Goal: Task Accomplishment & Management: Use online tool/utility

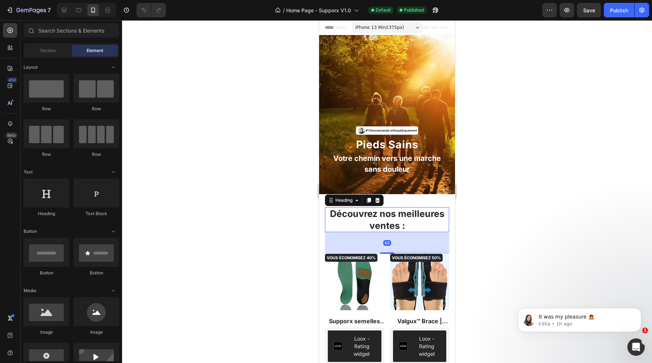
click at [375, 219] on h2 "Découvrez nos meilleures ventes :" at bounding box center [387, 219] width 124 height 25
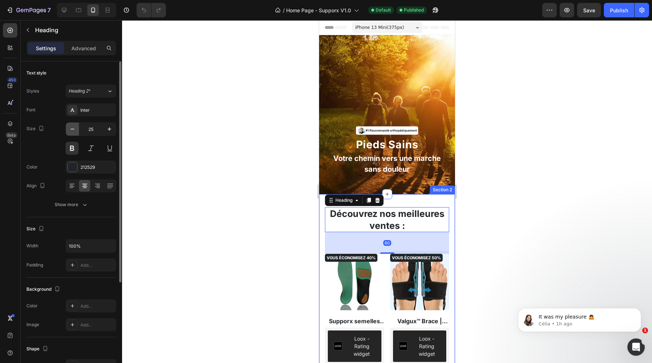
click at [73, 131] on icon "button" at bounding box center [72, 129] width 7 height 7
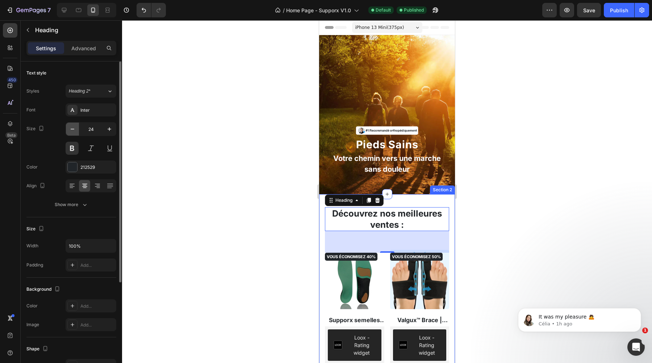
click at [73, 131] on icon "button" at bounding box center [72, 129] width 7 height 7
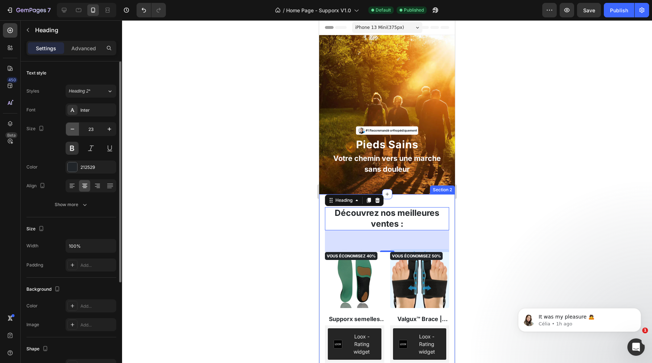
click at [73, 131] on icon "button" at bounding box center [72, 129] width 7 height 7
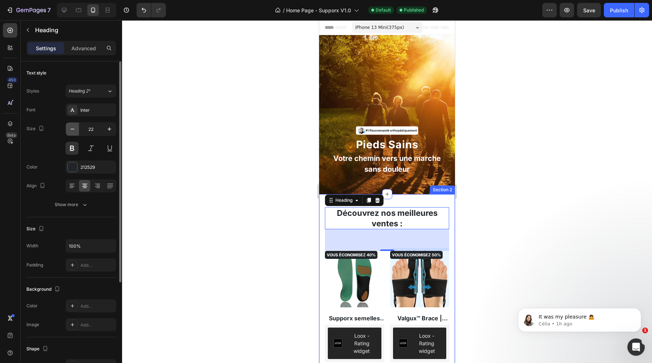
click at [73, 131] on icon "button" at bounding box center [72, 129] width 7 height 7
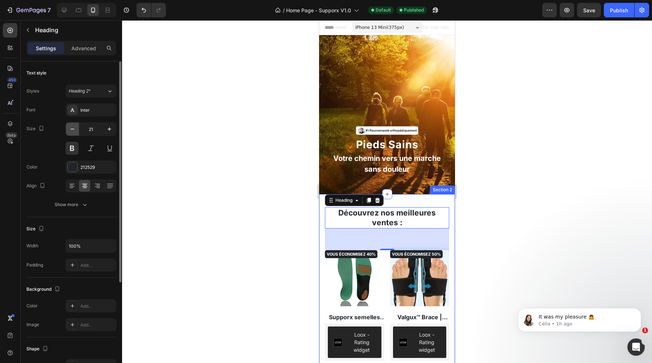
click at [73, 131] on icon "button" at bounding box center [72, 129] width 7 height 7
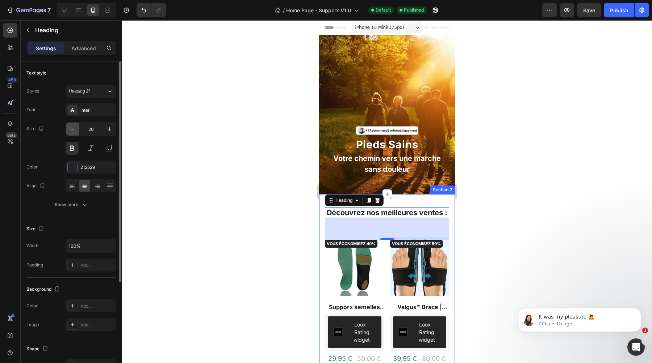
click at [73, 131] on icon "button" at bounding box center [72, 129] width 7 height 7
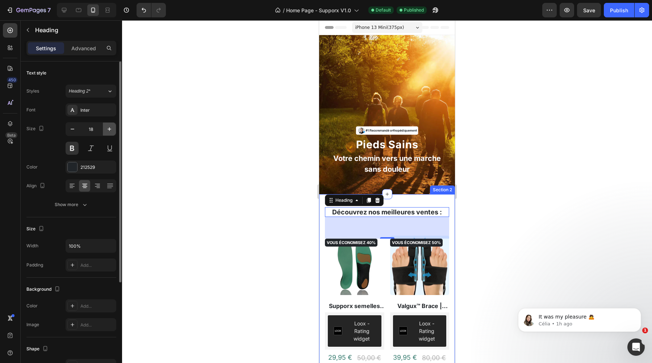
click at [108, 131] on icon "button" at bounding box center [109, 129] width 7 height 7
type input "19"
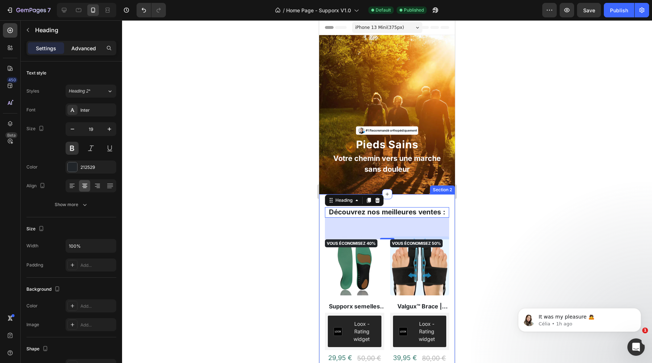
click at [85, 47] on p "Advanced" at bounding box center [83, 49] width 25 height 8
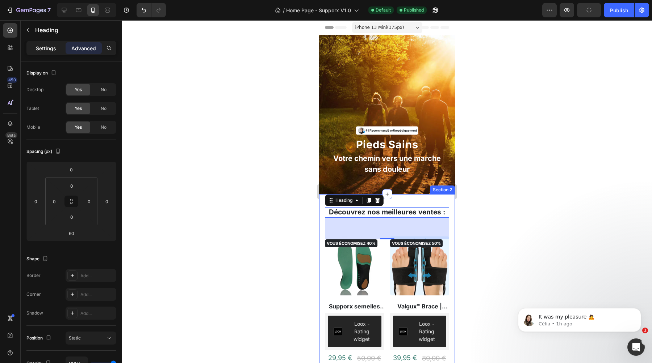
click at [52, 48] on p "Settings" at bounding box center [46, 49] width 20 height 8
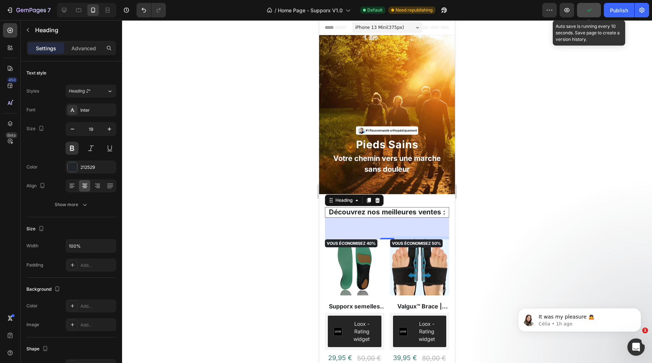
click at [590, 10] on icon "button" at bounding box center [588, 10] width 7 height 7
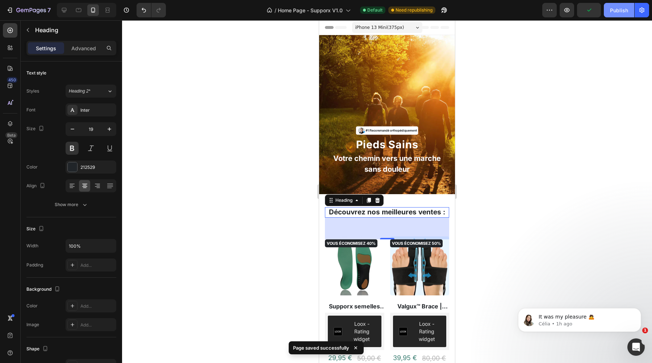
click at [611, 9] on div "Publish" at bounding box center [619, 11] width 18 height 8
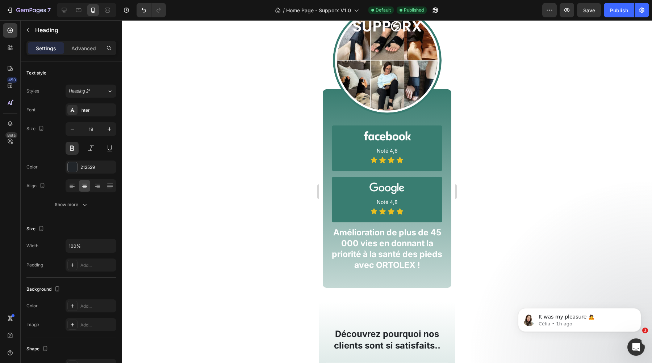
scroll to position [559, 0]
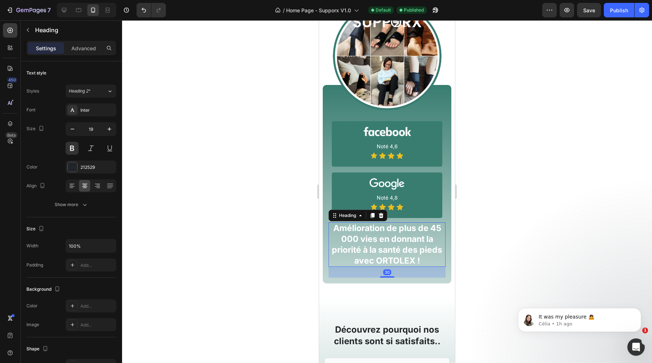
click at [383, 241] on h2 "Amélioration de plus de 45 000 vies en donnant la priorité à la santé des pieds…" at bounding box center [386, 245] width 117 height 45
click at [76, 131] on button "button" at bounding box center [72, 129] width 13 height 13
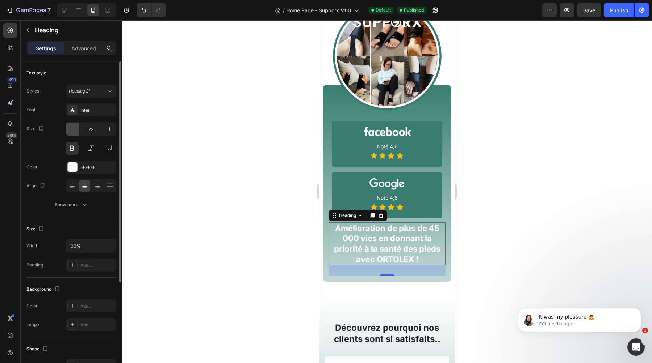
click at [76, 131] on button "button" at bounding box center [72, 129] width 13 height 13
type input "20"
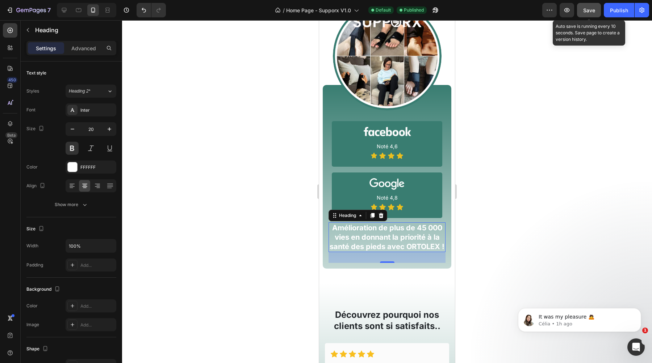
click at [600, 10] on button "Save" at bounding box center [589, 10] width 24 height 14
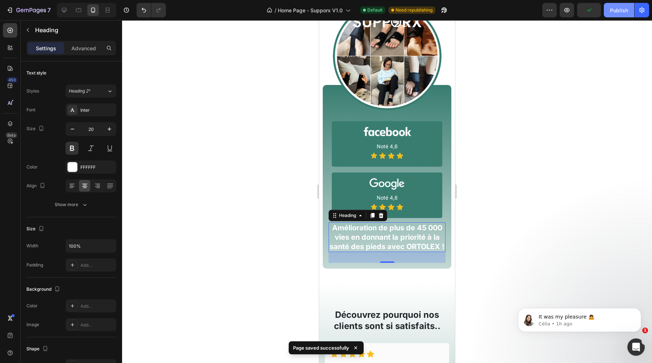
click at [616, 12] on div "Publish" at bounding box center [619, 11] width 18 height 8
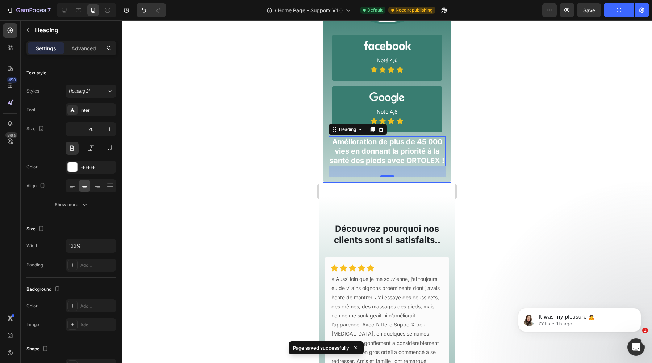
scroll to position [657, 0]
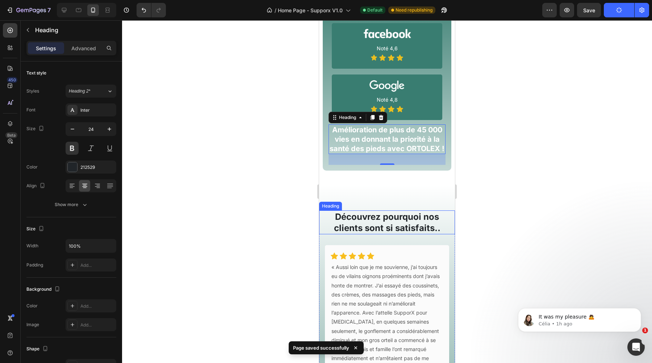
click at [390, 224] on h2 "Découvrez pourquoi nos clients sont si satisfaits.." at bounding box center [387, 223] width 136 height 24
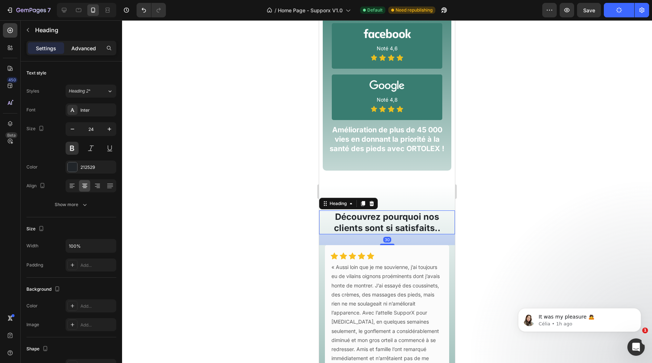
click at [84, 50] on p "Advanced" at bounding box center [83, 49] width 25 height 8
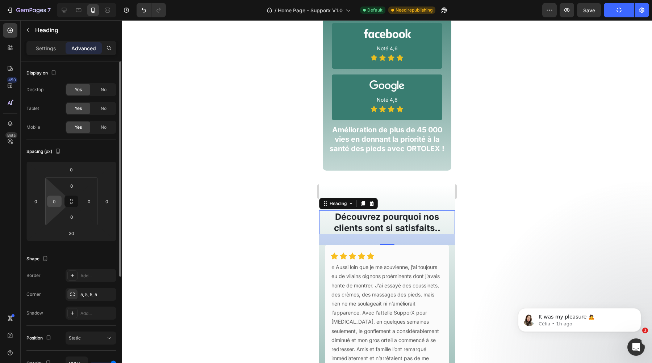
click at [52, 203] on input "0" at bounding box center [54, 201] width 11 height 11
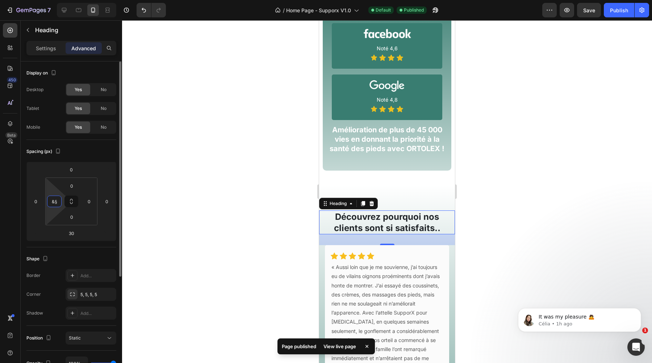
click at [51, 203] on input "&§" at bounding box center [54, 201] width 11 height 11
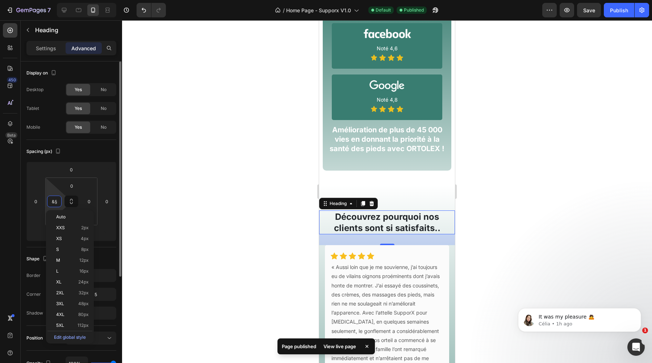
click at [51, 203] on input "&§" at bounding box center [54, 201] width 11 height 11
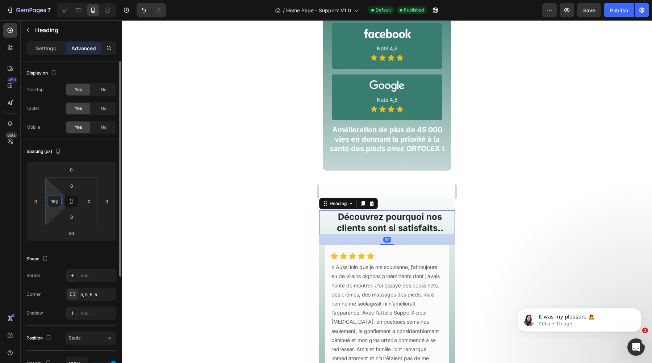
click at [54, 202] on input "16§" at bounding box center [54, 201] width 11 height 11
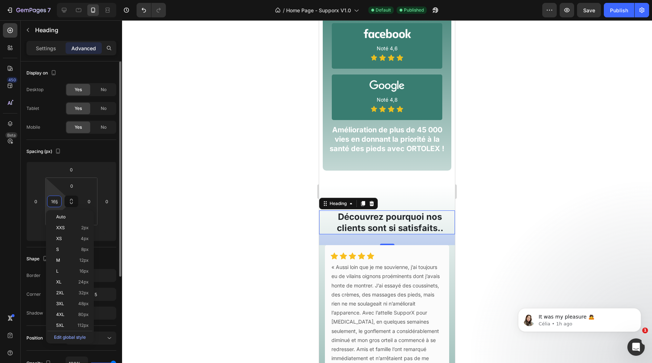
click at [54, 202] on input "16§" at bounding box center [54, 201] width 11 height 11
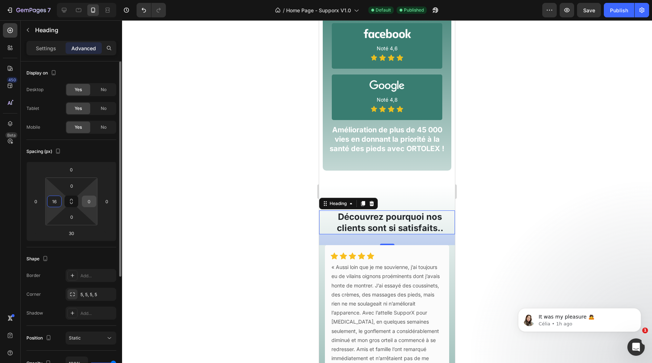
type input "16"
click at [89, 201] on input "0" at bounding box center [89, 201] width 11 height 11
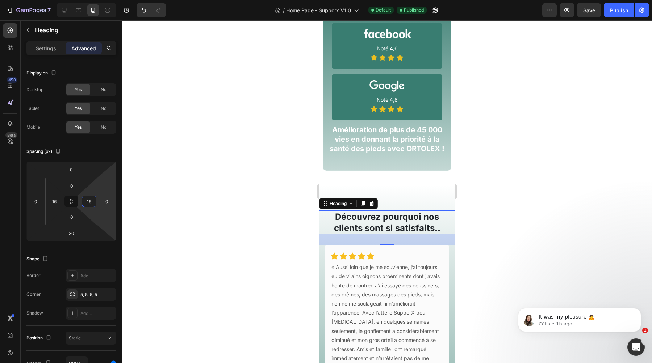
type input "16"
click at [168, 199] on div at bounding box center [387, 191] width 530 height 343
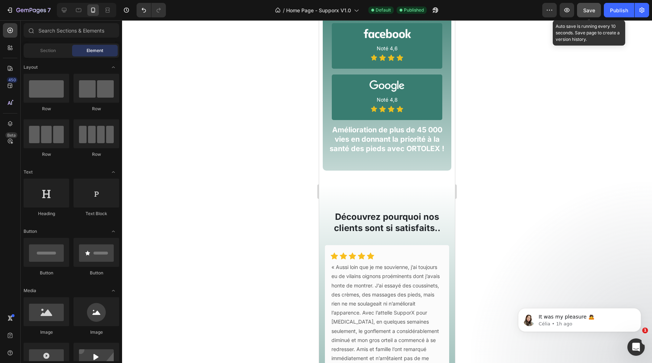
click at [593, 13] on div "Save" at bounding box center [589, 11] width 12 height 8
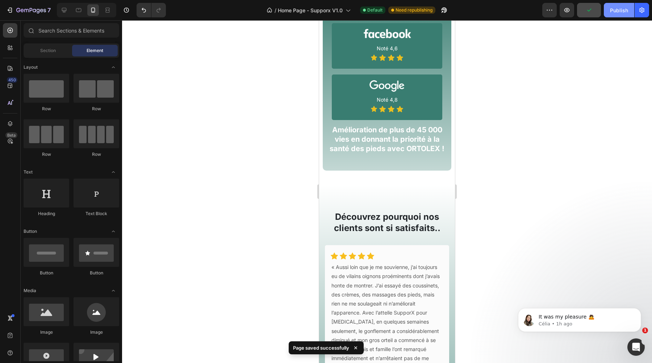
click at [617, 10] on div "Publish" at bounding box center [619, 11] width 18 height 8
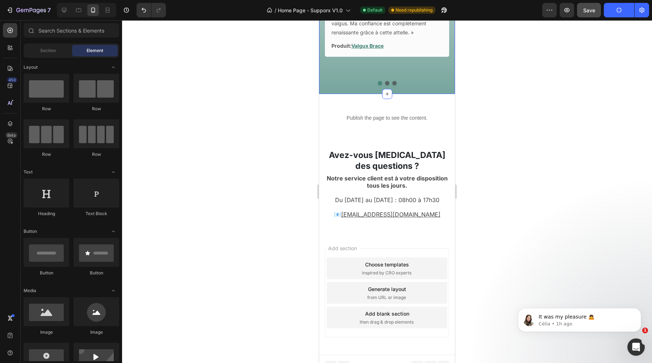
scroll to position [1023, 0]
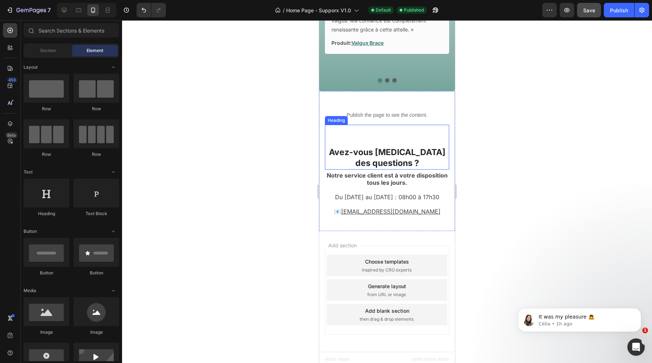
click at [361, 169] on h2 "Avez-vous [MEDICAL_DATA] des questions ?" at bounding box center [387, 158] width 124 height 23
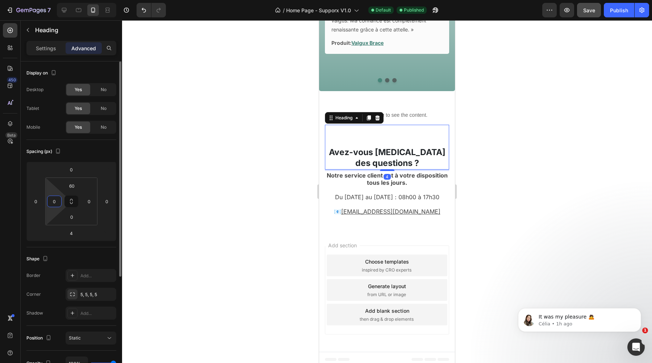
click at [52, 205] on input "0" at bounding box center [54, 201] width 11 height 11
type input "16"
click at [86, 202] on input "0" at bounding box center [89, 201] width 11 height 11
type input "16"
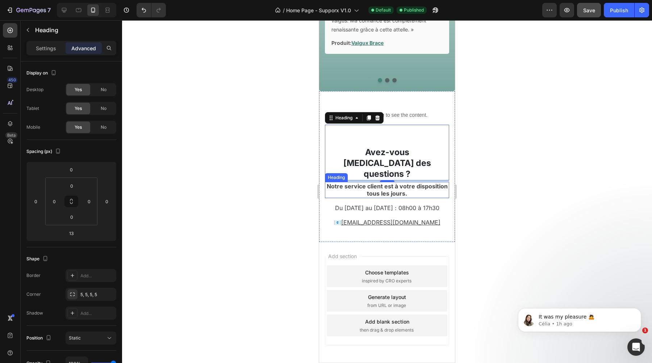
click at [359, 182] on h2 "Notre service client est à votre disposition tous les jours." at bounding box center [387, 190] width 124 height 17
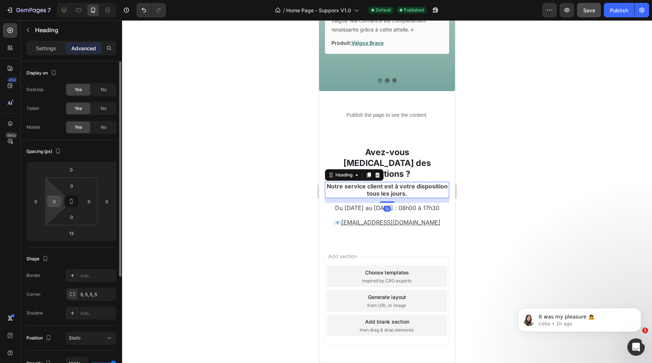
click at [55, 204] on input "0" at bounding box center [54, 201] width 11 height 11
type input "16"
click at [88, 202] on input "0" at bounding box center [89, 201] width 11 height 11
type input "16"
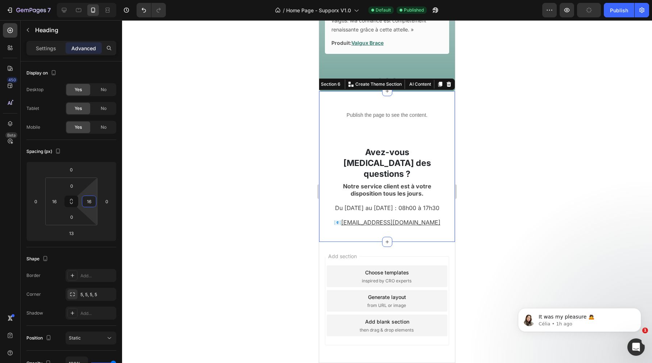
click at [322, 186] on div "Publish the page to see the content. Custom Code Avez-vous [MEDICAL_DATA] des q…" at bounding box center [387, 166] width 136 height 151
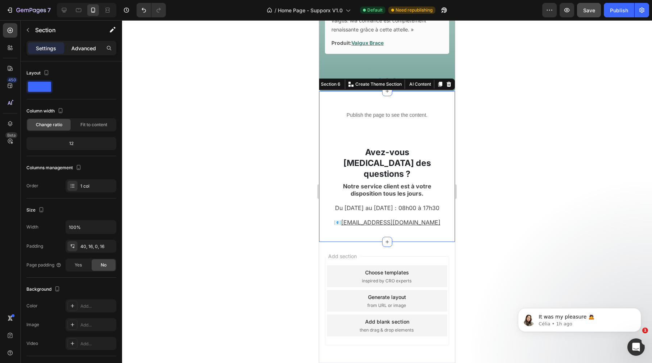
click at [79, 51] on p "Advanced" at bounding box center [83, 49] width 25 height 8
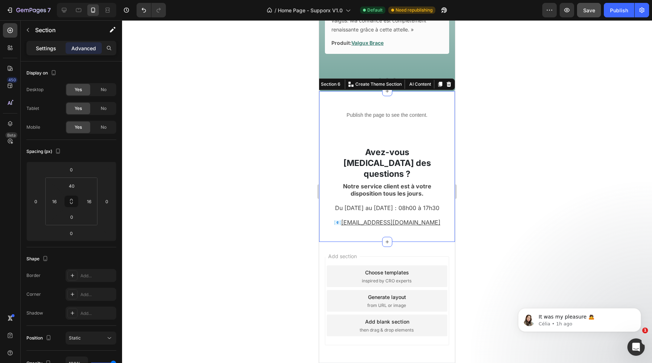
click at [43, 51] on p "Settings" at bounding box center [46, 49] width 20 height 8
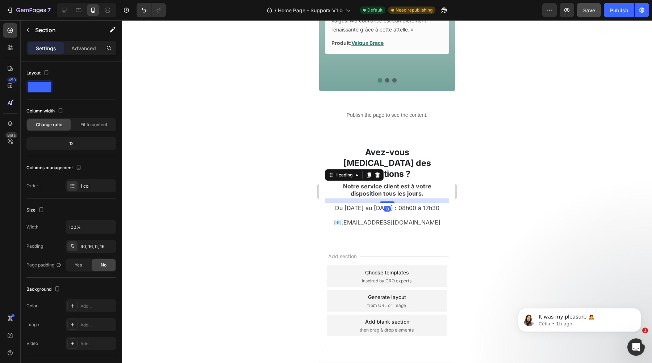
click at [364, 183] on strong "Notre service client est à votre disposition tous les jours." at bounding box center [387, 190] width 88 height 15
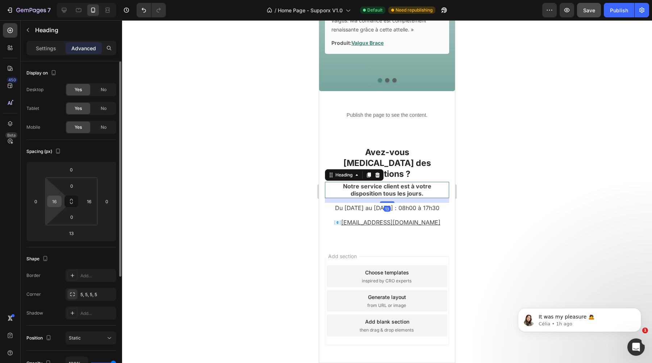
click at [58, 199] on input "16" at bounding box center [54, 201] width 11 height 11
type input "0"
click at [92, 203] on input "16" at bounding box center [89, 201] width 11 height 11
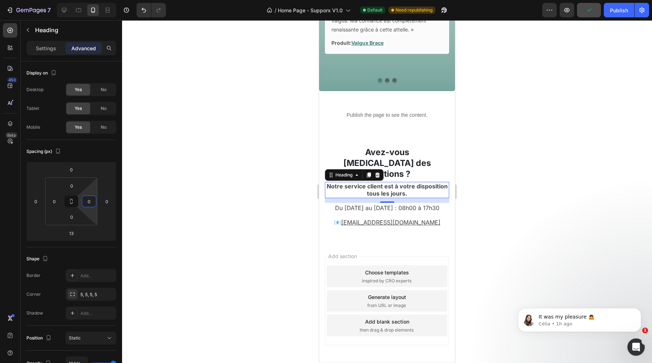
click at [226, 211] on div at bounding box center [387, 191] width 530 height 343
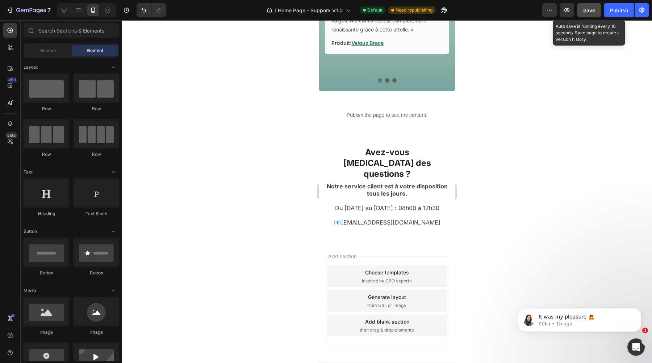
click at [592, 12] on span "Save" at bounding box center [589, 10] width 12 height 6
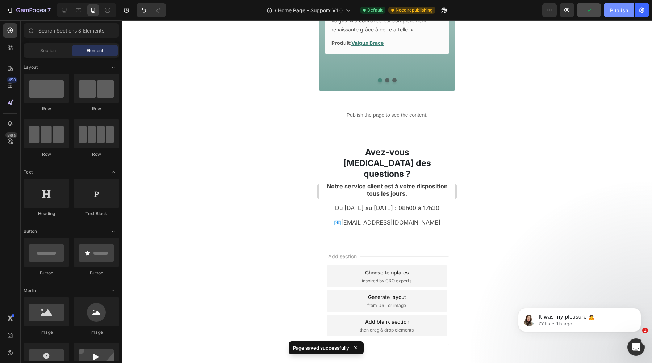
click at [613, 15] on button "Publish" at bounding box center [618, 10] width 30 height 14
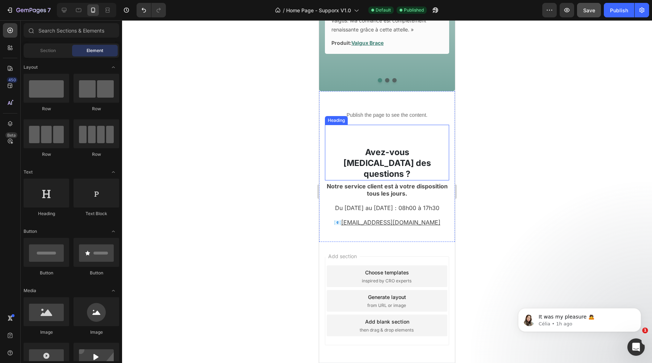
click at [396, 165] on h2 "Avez-vous [MEDICAL_DATA] des questions ?" at bounding box center [386, 164] width 113 height 34
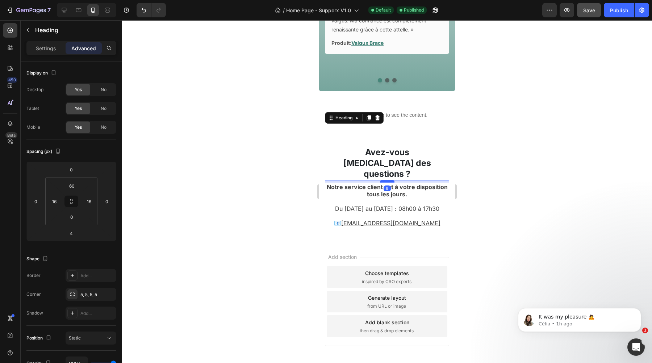
click at [388, 181] on div at bounding box center [387, 182] width 14 height 2
type input "6"
click at [528, 100] on div at bounding box center [387, 191] width 530 height 343
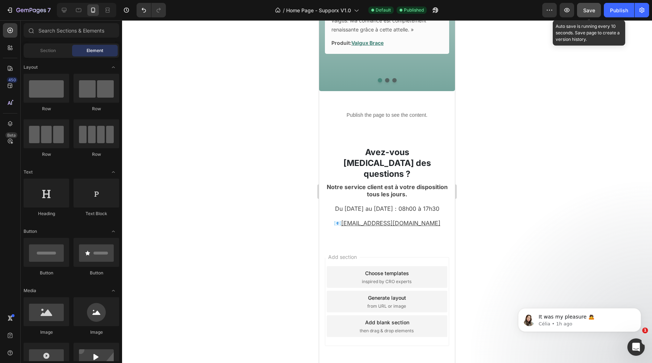
click at [590, 9] on span "Save" at bounding box center [589, 10] width 12 height 6
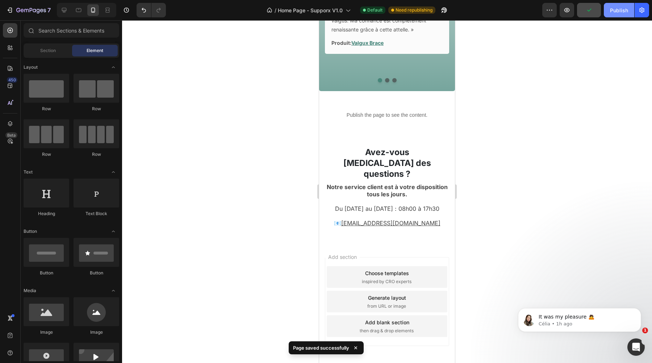
click at [618, 13] on div "Publish" at bounding box center [619, 11] width 18 height 8
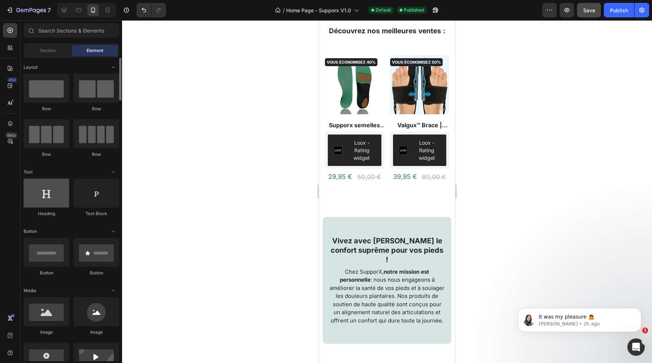
scroll to position [234, 0]
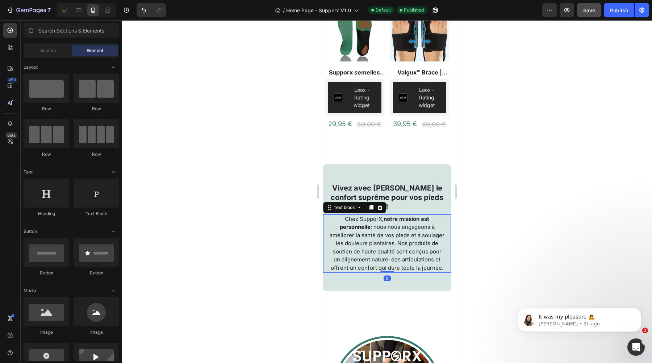
click at [386, 248] on p "Chez SupporX, notre mission est personnelle : nous nous engageons à améliorer l…" at bounding box center [386, 243] width 115 height 57
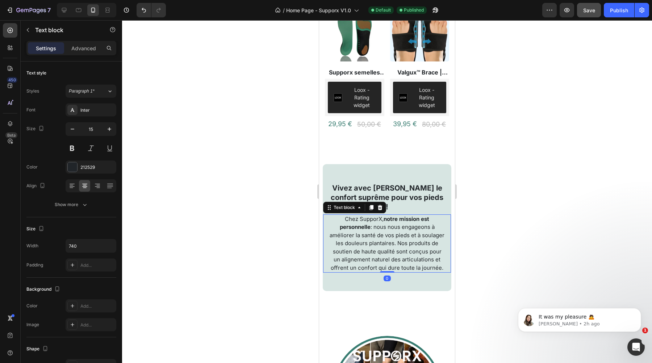
click at [386, 248] on p "Chez SupporX, notre mission est personnelle : nous nous engageons à améliorer l…" at bounding box center [386, 243] width 115 height 57
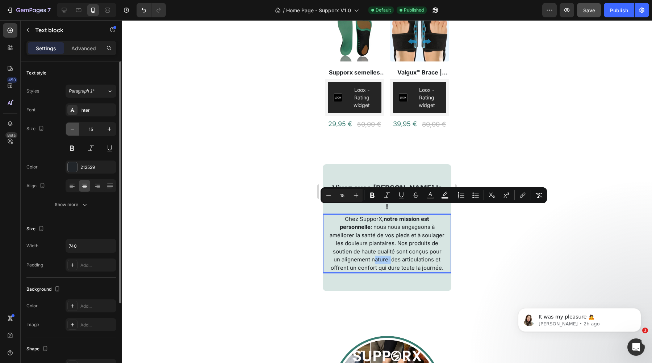
click at [70, 133] on button "button" at bounding box center [72, 129] width 13 height 13
type input "14"
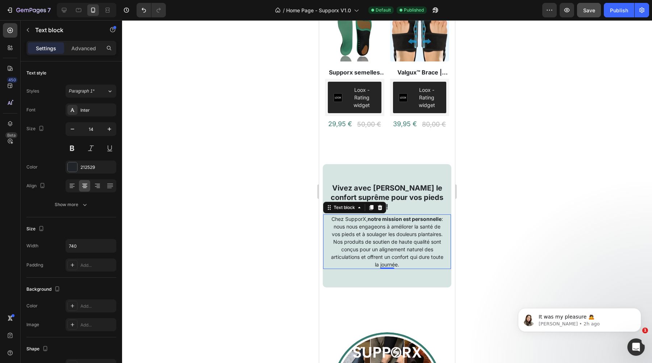
click at [213, 183] on div at bounding box center [387, 191] width 530 height 343
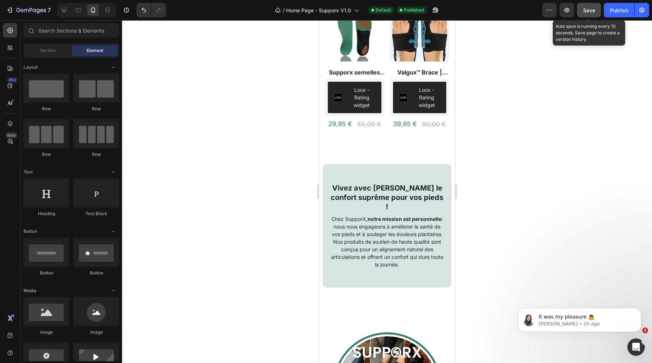
click at [588, 15] on button "Save" at bounding box center [589, 10] width 24 height 14
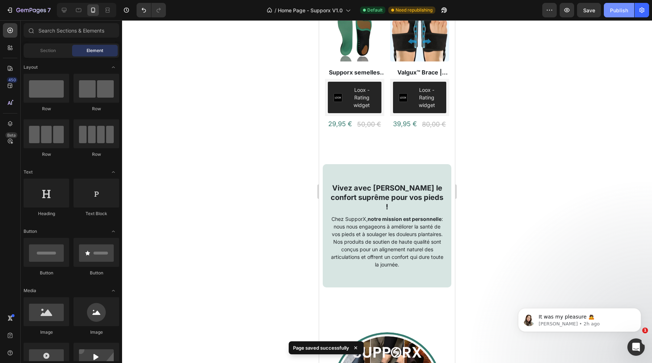
click at [615, 14] on div "Publish" at bounding box center [619, 11] width 18 height 8
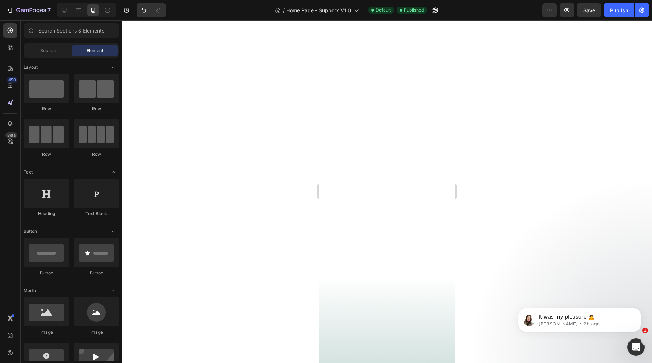
scroll to position [0, 0]
